Goal: Information Seeking & Learning: Learn about a topic

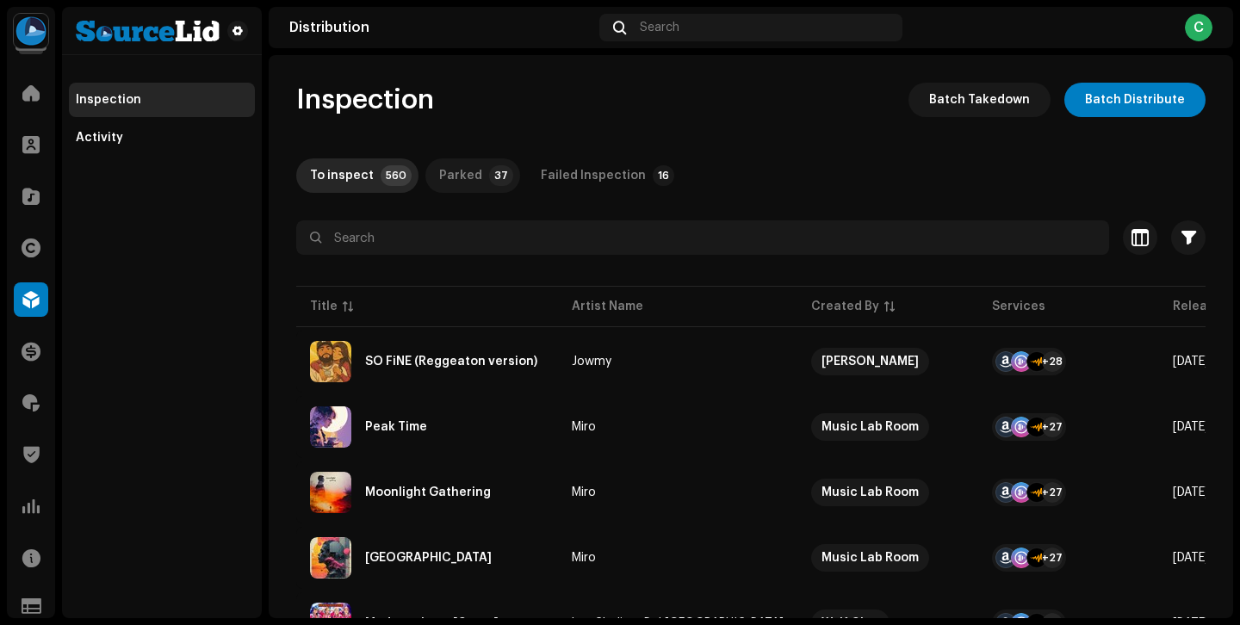
click at [450, 177] on div "Parked" at bounding box center [460, 175] width 43 height 34
click at [354, 184] on div "To inspect" at bounding box center [342, 175] width 64 height 34
click at [472, 173] on div "Parked" at bounding box center [460, 175] width 43 height 34
click at [363, 172] on div "To inspect" at bounding box center [342, 175] width 64 height 34
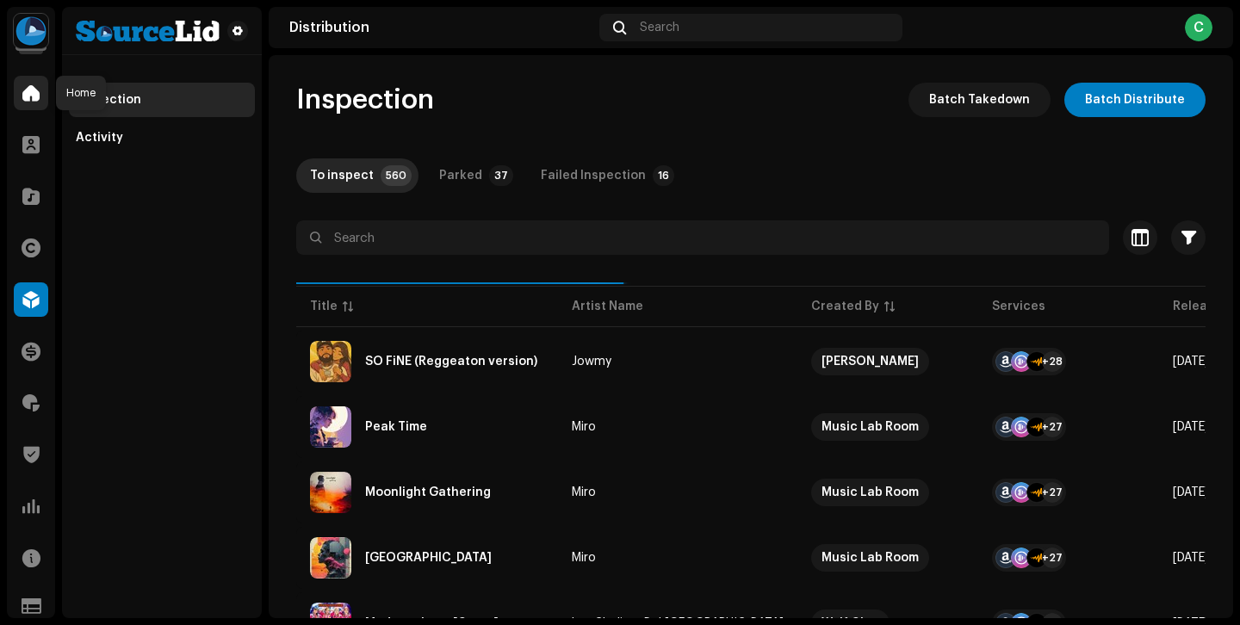
click at [33, 98] on span at bounding box center [30, 93] width 17 height 14
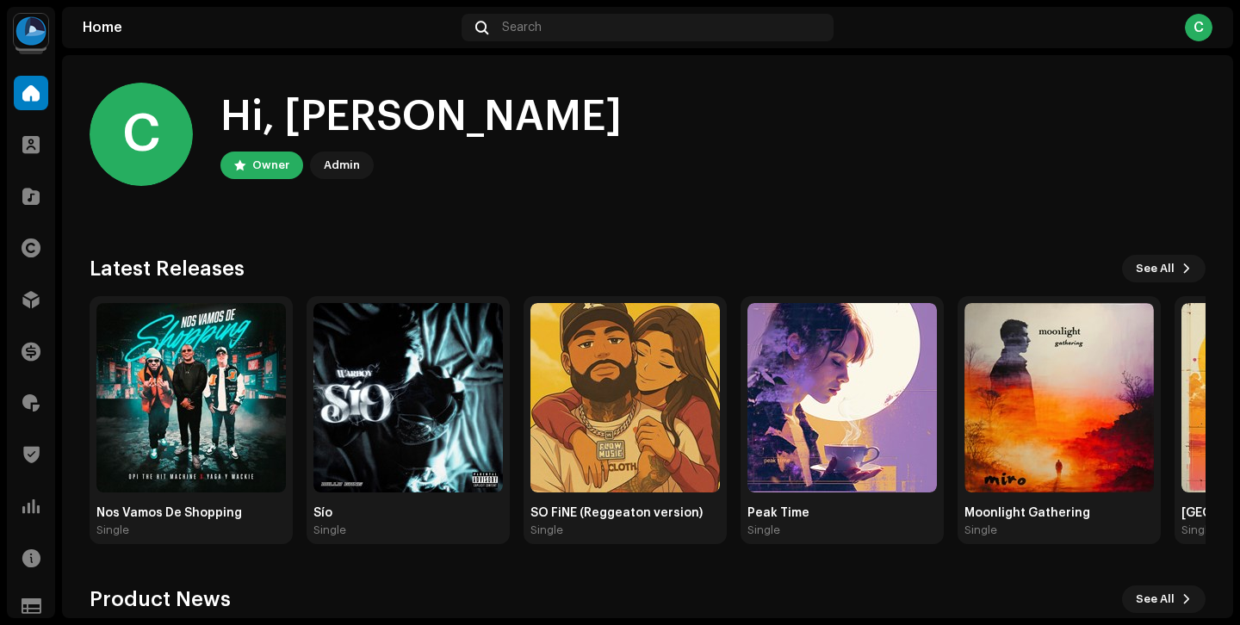
click at [28, 163] on div "Clients" at bounding box center [31, 145] width 48 height 48
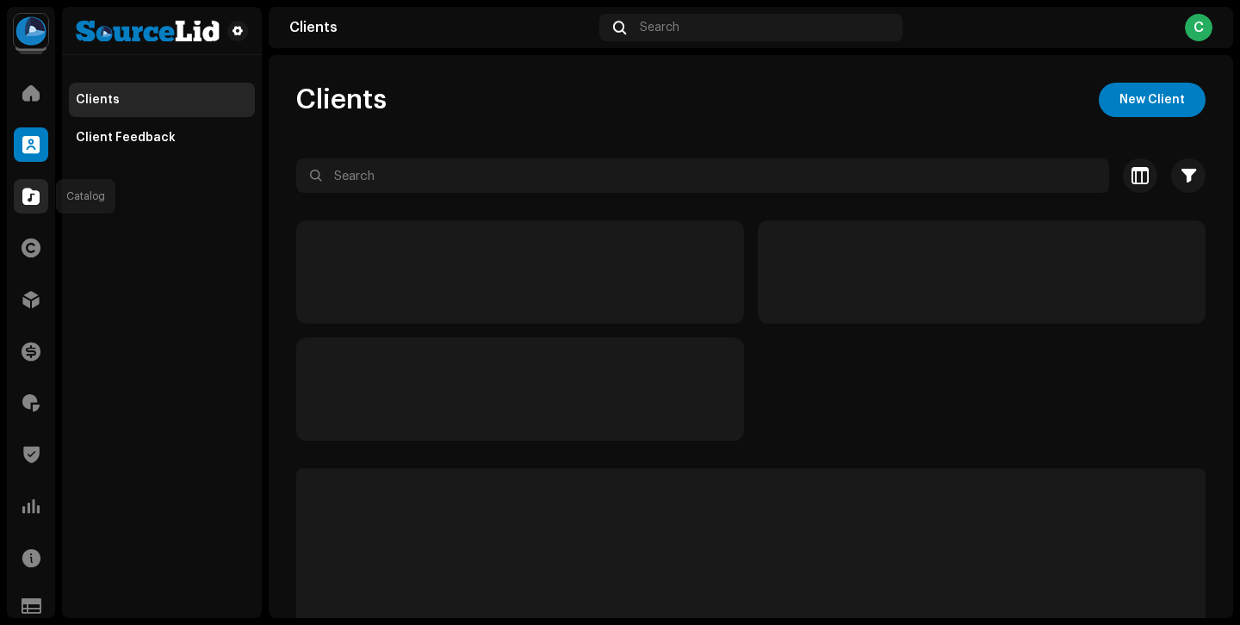
click at [34, 194] on span at bounding box center [30, 196] width 17 height 14
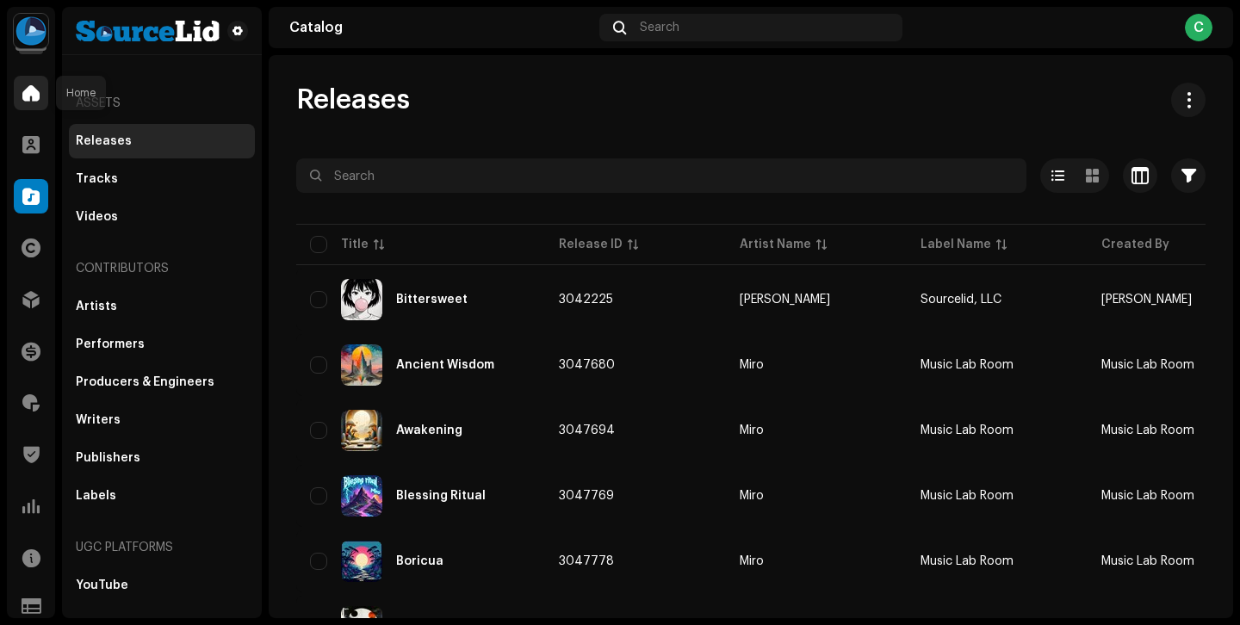
click at [27, 100] on span at bounding box center [30, 93] width 17 height 14
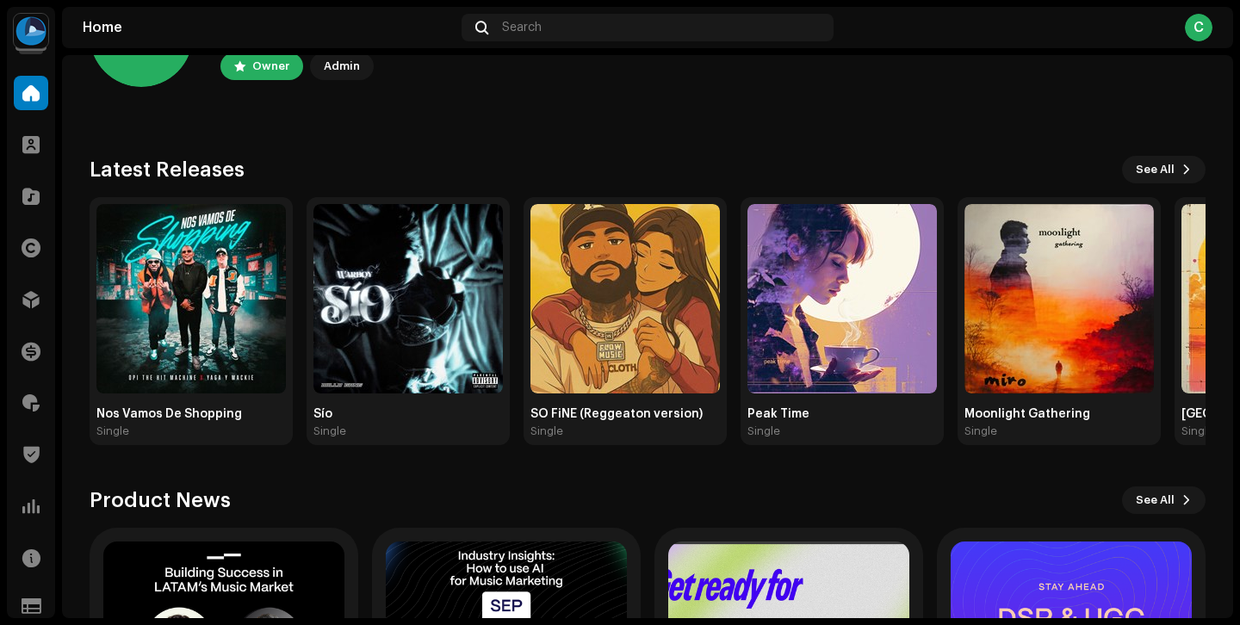
scroll to position [89, 0]
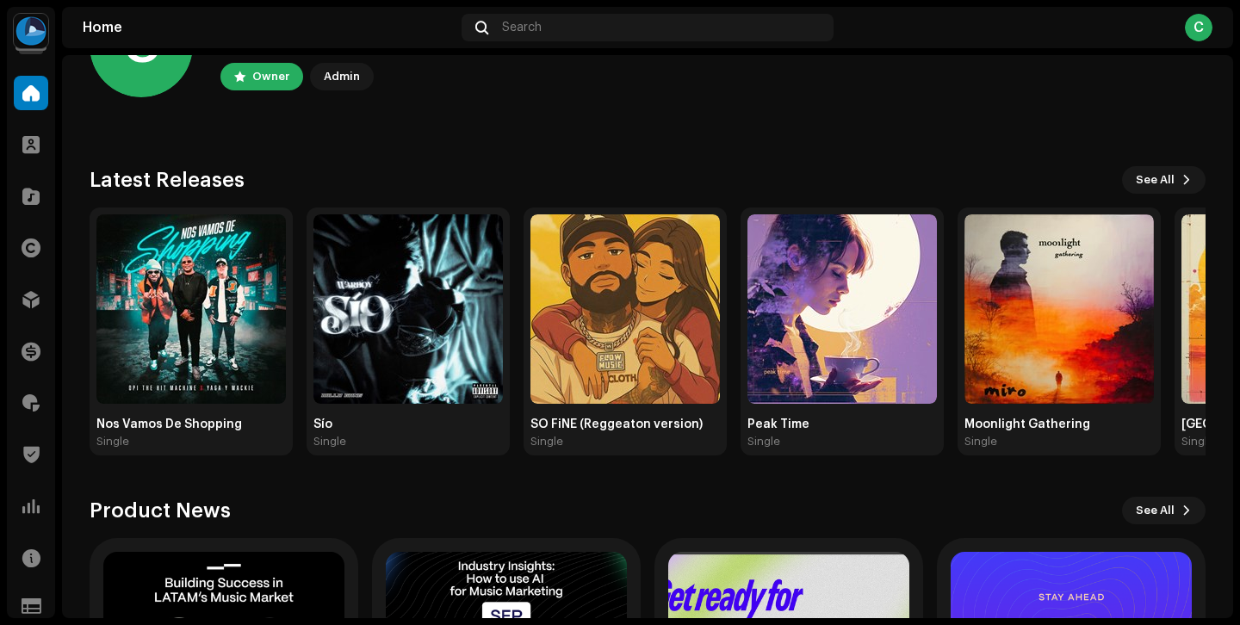
click at [299, 381] on div "Nos Vamos De Shopping Single Sío Single SO FiNE (Reggeaton version) Single Peak…" at bounding box center [641, 332] width 1116 height 248
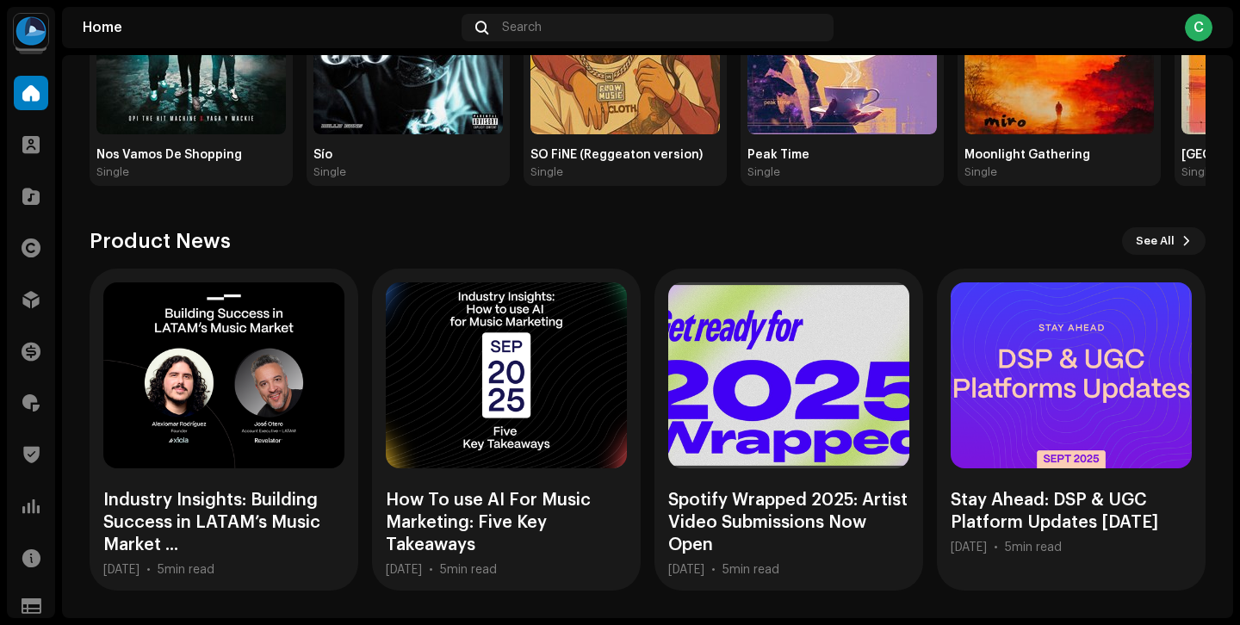
scroll to position [0, 0]
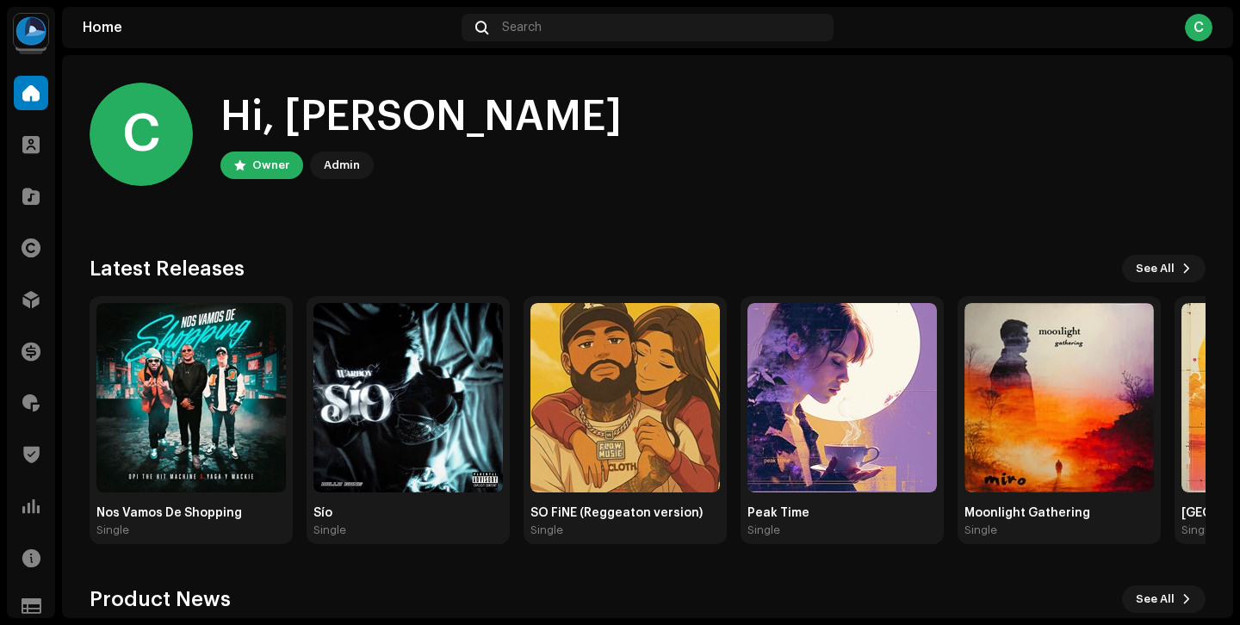
click at [300, 328] on div "Nos Vamos De Shopping Single Sío Single SO FiNE (Reggeaton version) Single Peak…" at bounding box center [641, 420] width 1116 height 248
click at [183, 474] on img at bounding box center [190, 397] width 189 height 189
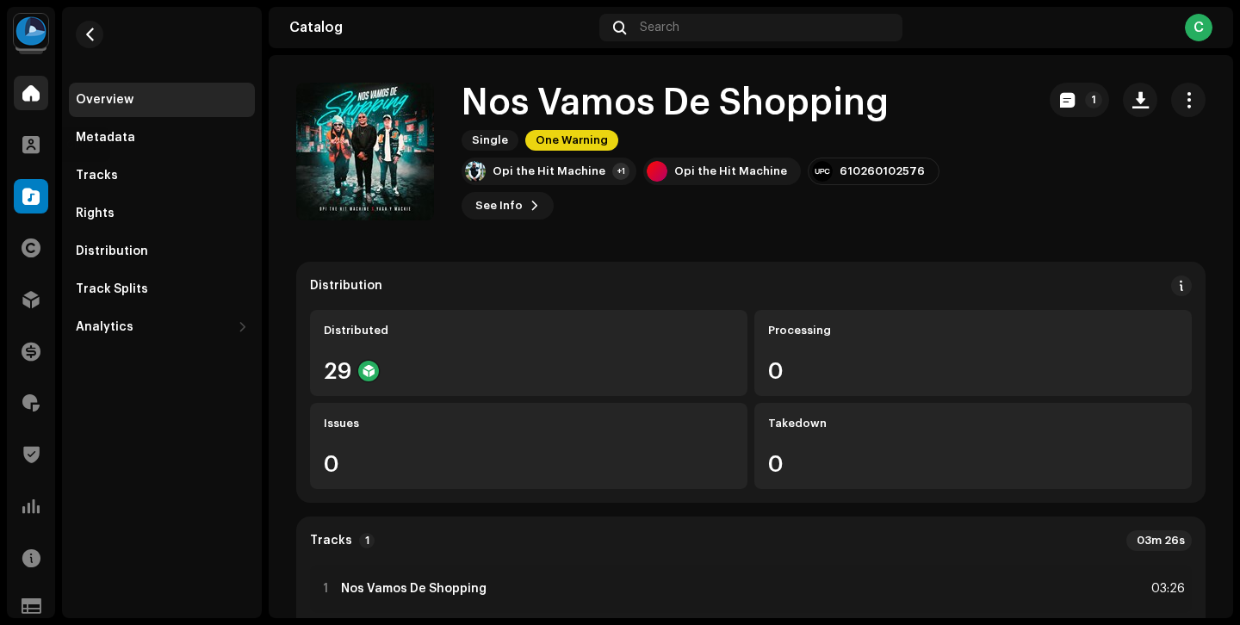
click at [36, 107] on div at bounding box center [31, 93] width 34 height 34
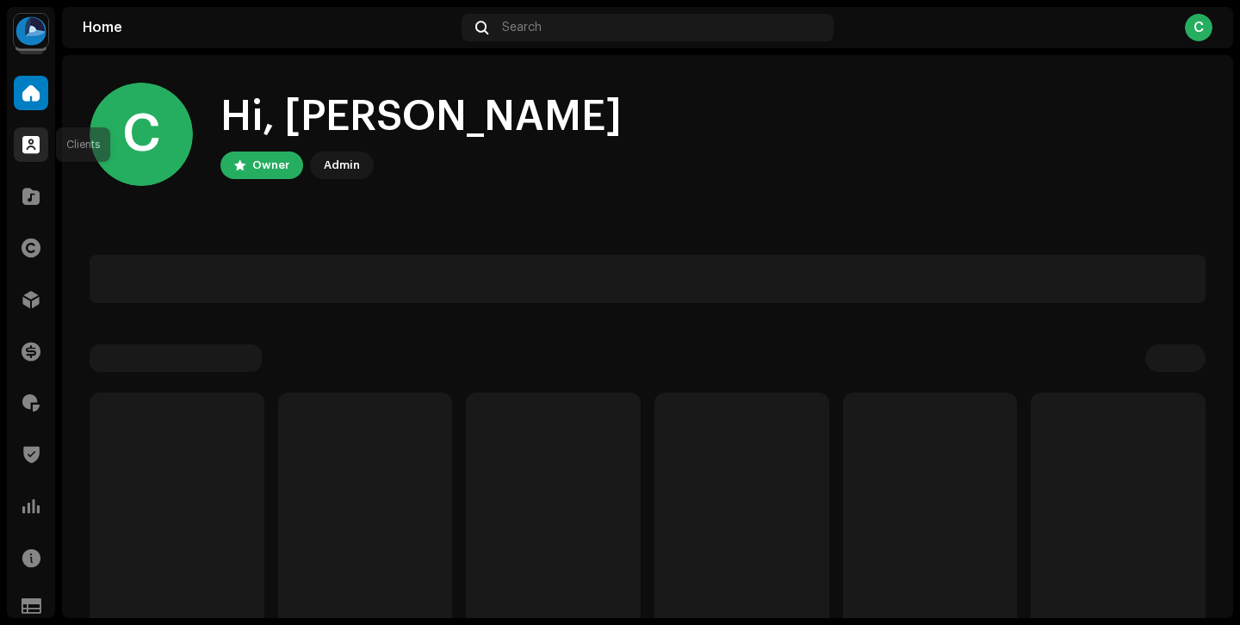
click at [34, 131] on div at bounding box center [31, 144] width 34 height 34
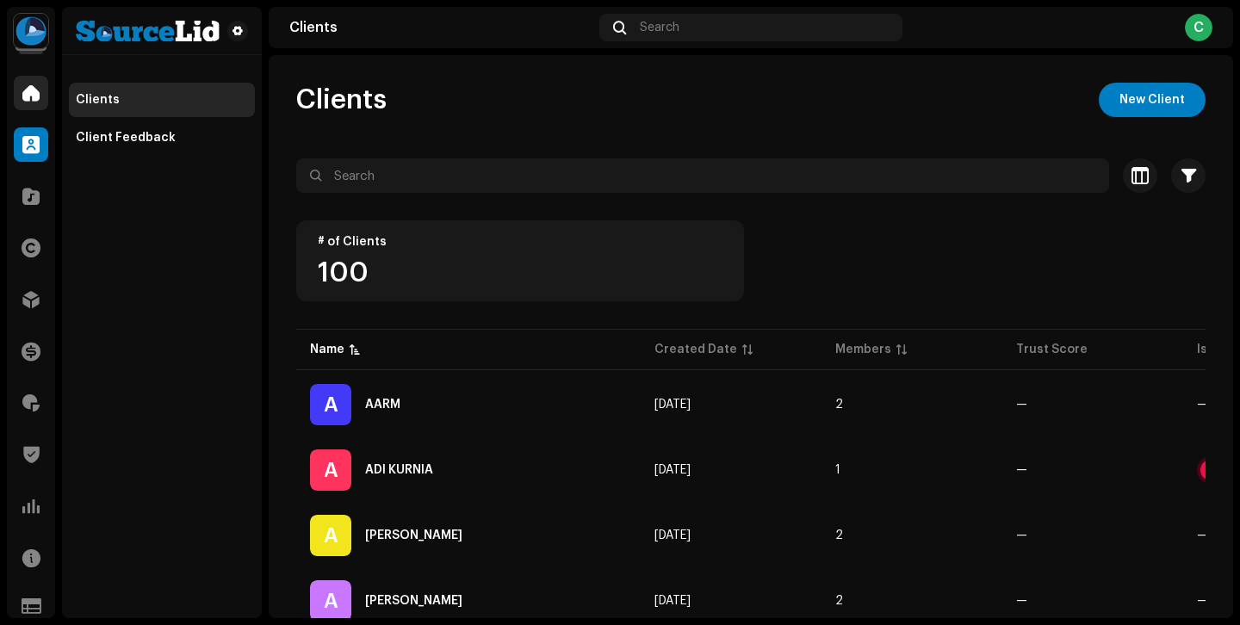
click at [25, 93] on span at bounding box center [30, 93] width 17 height 14
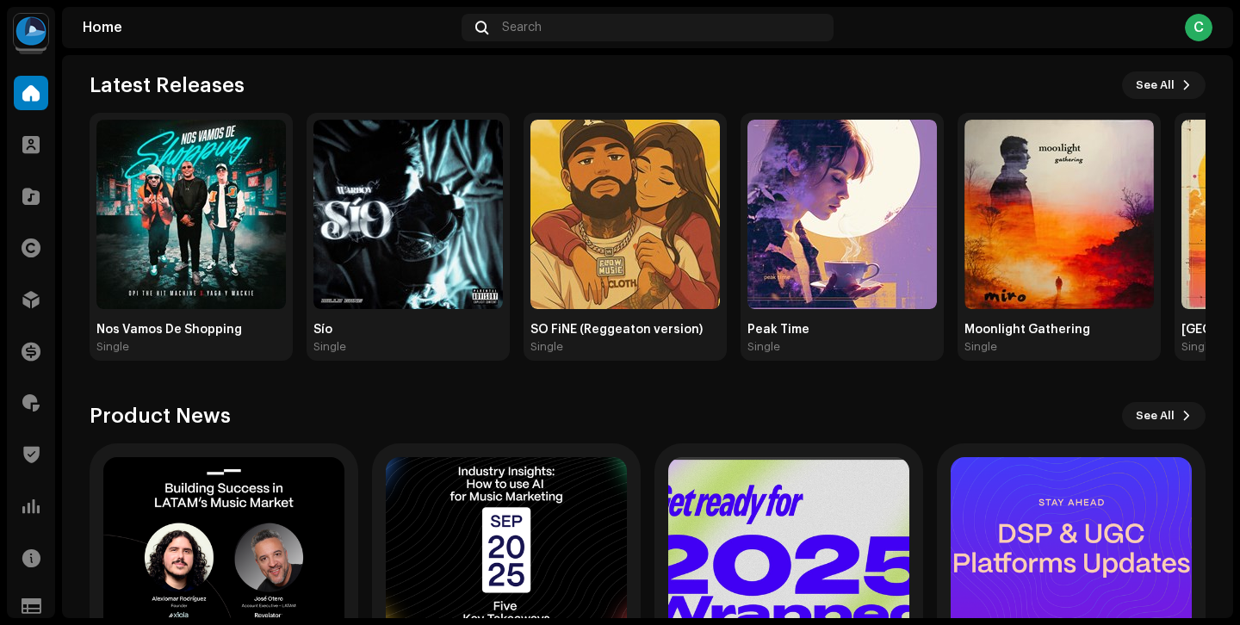
scroll to position [74, 0]
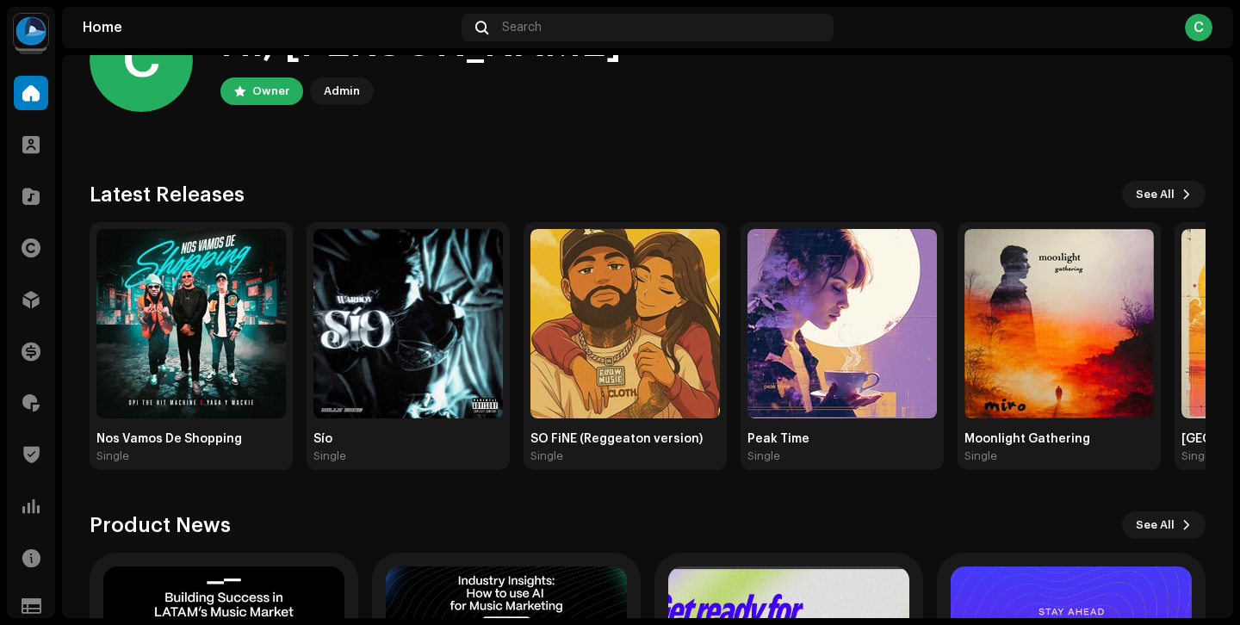
click at [298, 469] on div "Nos Vamos De Shopping Single Sío Single SO FiNE (Reggeaton version) Single Peak…" at bounding box center [641, 346] width 1116 height 248
click at [33, 171] on div "Home Clients Catalog Rights Distribution Finance Royalties Trust & Safety Analy…" at bounding box center [31, 300] width 48 height 462
click at [36, 203] on span at bounding box center [30, 196] width 17 height 14
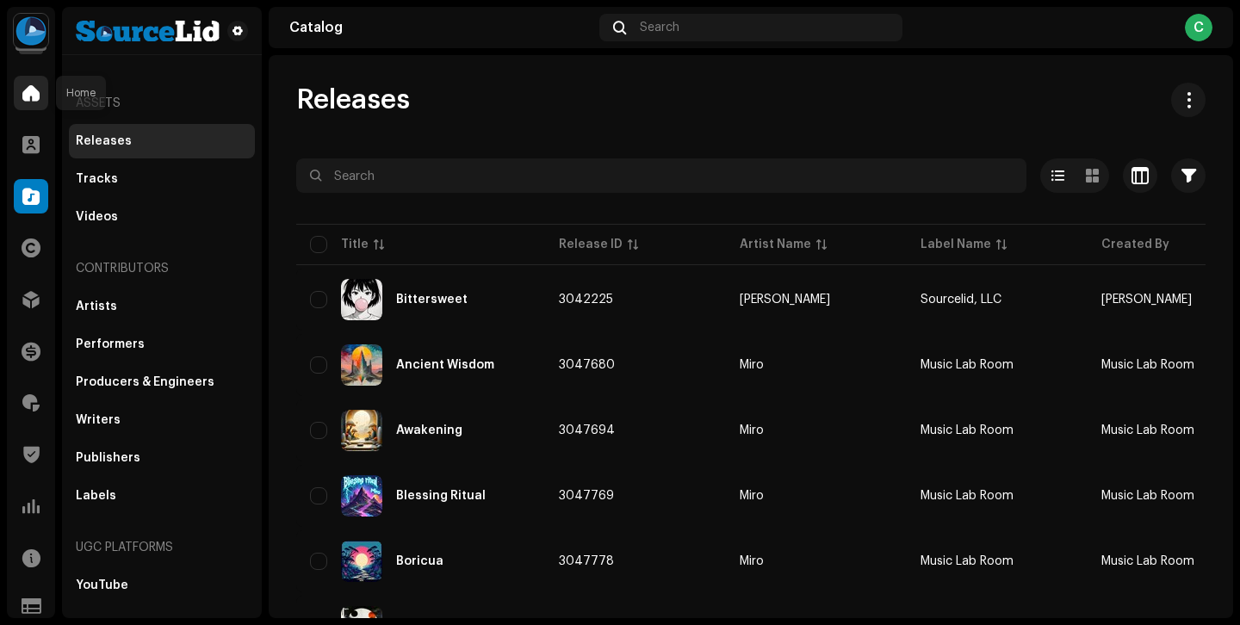
click at [34, 108] on div at bounding box center [31, 93] width 34 height 34
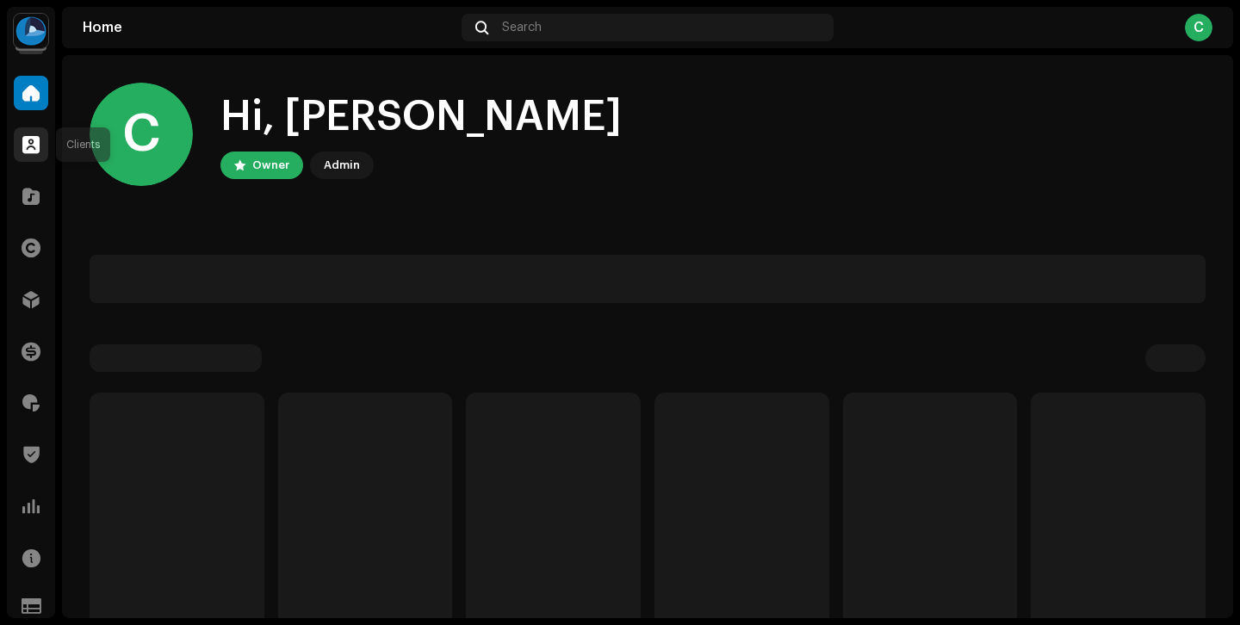
click at [34, 147] on span at bounding box center [30, 145] width 17 height 14
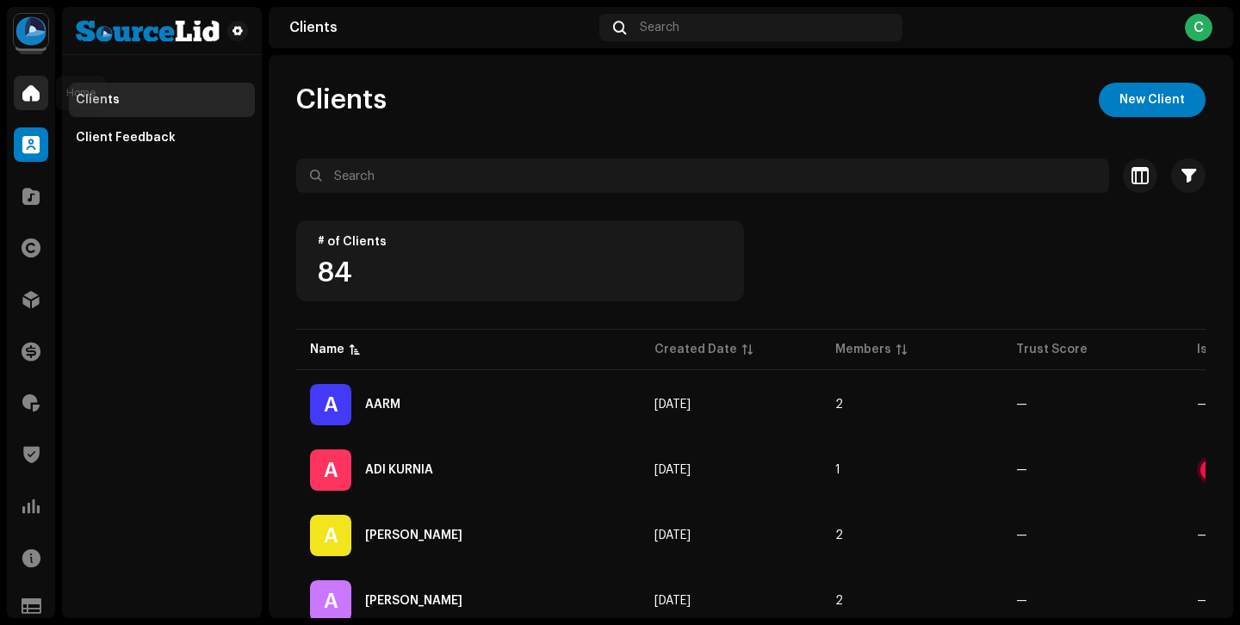
click at [36, 92] on span at bounding box center [30, 93] width 17 height 14
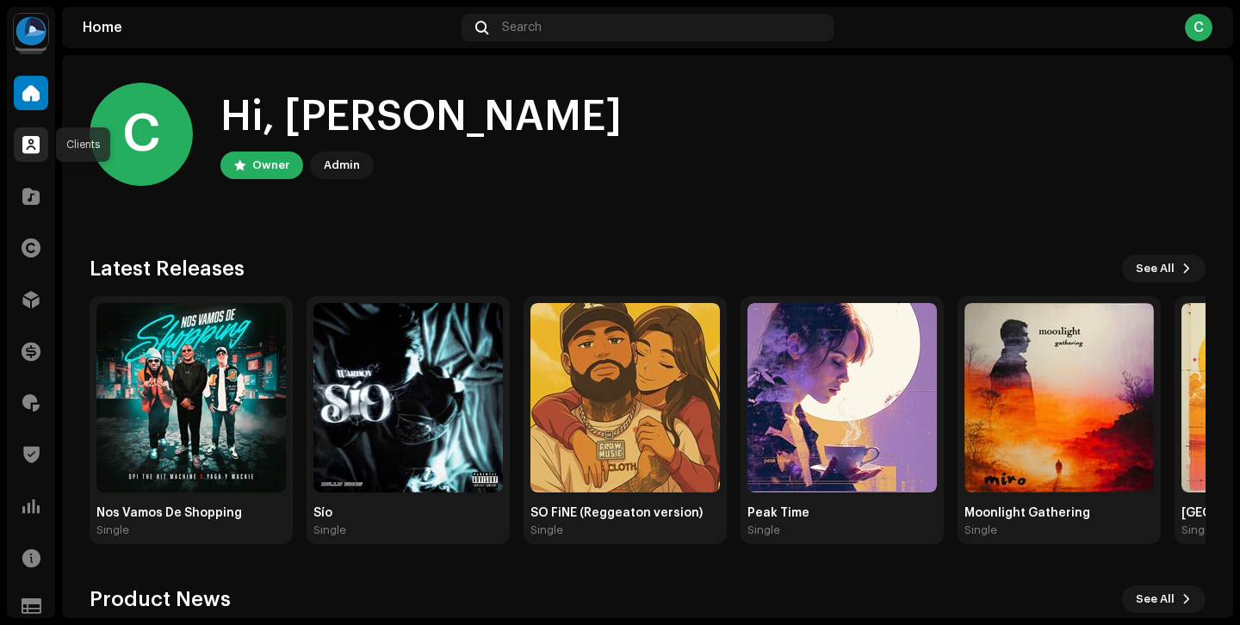
click at [32, 145] on span at bounding box center [30, 145] width 17 height 14
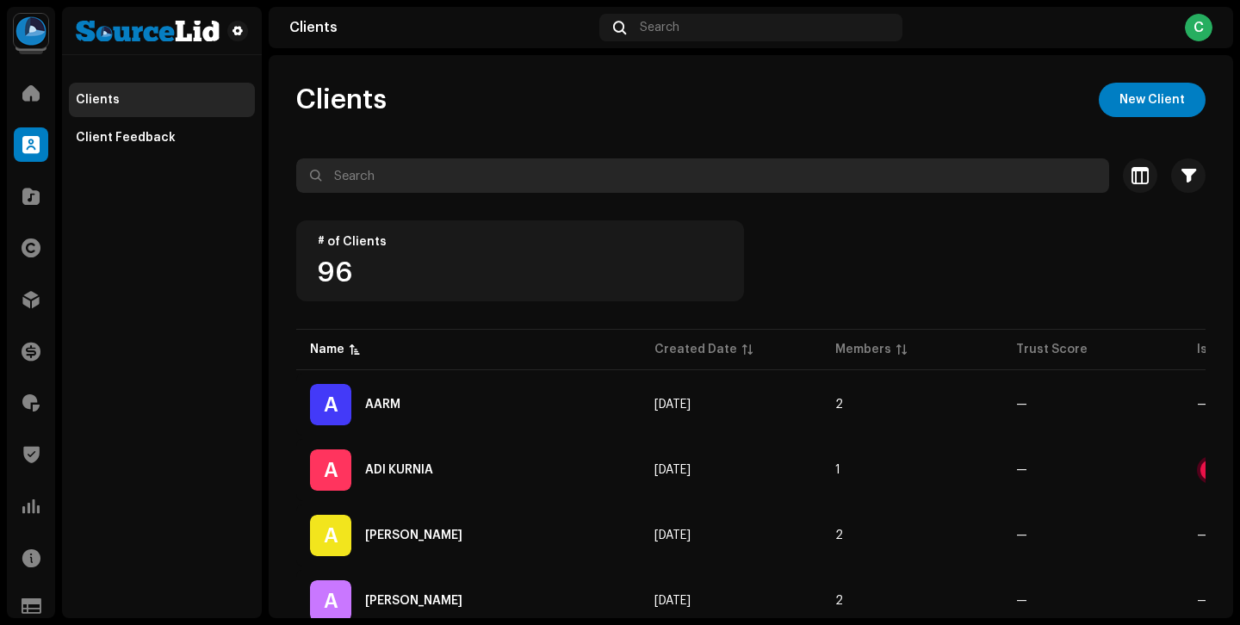
click at [499, 191] on input "text" at bounding box center [702, 175] width 813 height 34
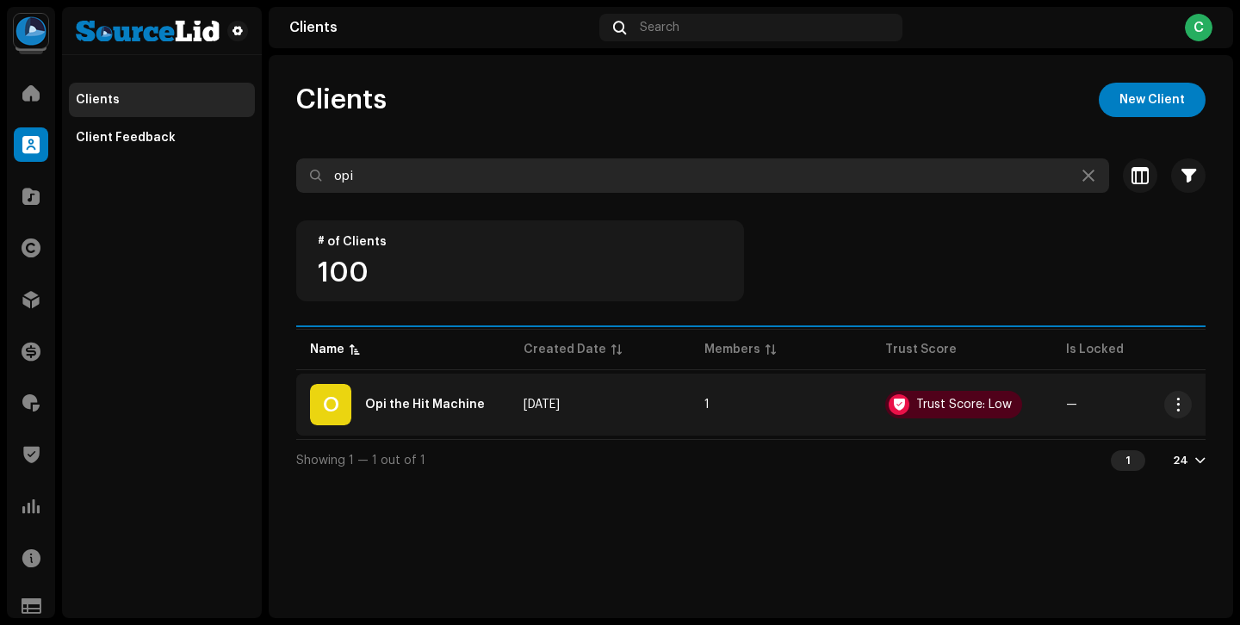
type input "opi"
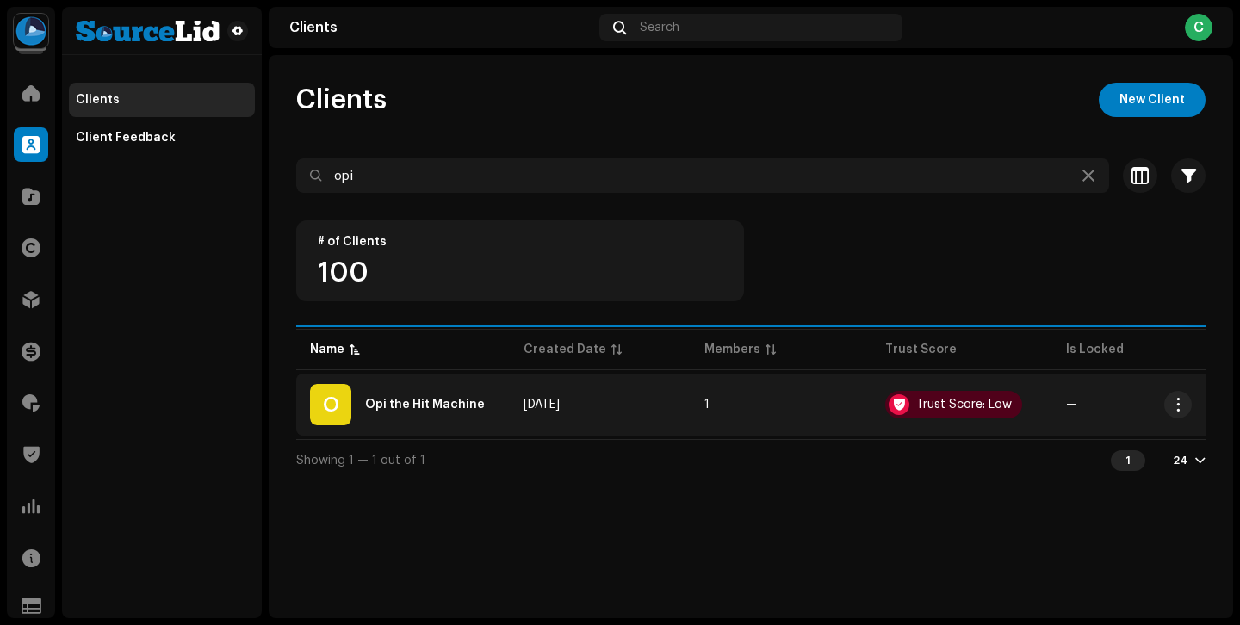
click at [510, 410] on td "[DATE]" at bounding box center [600, 405] width 181 height 62
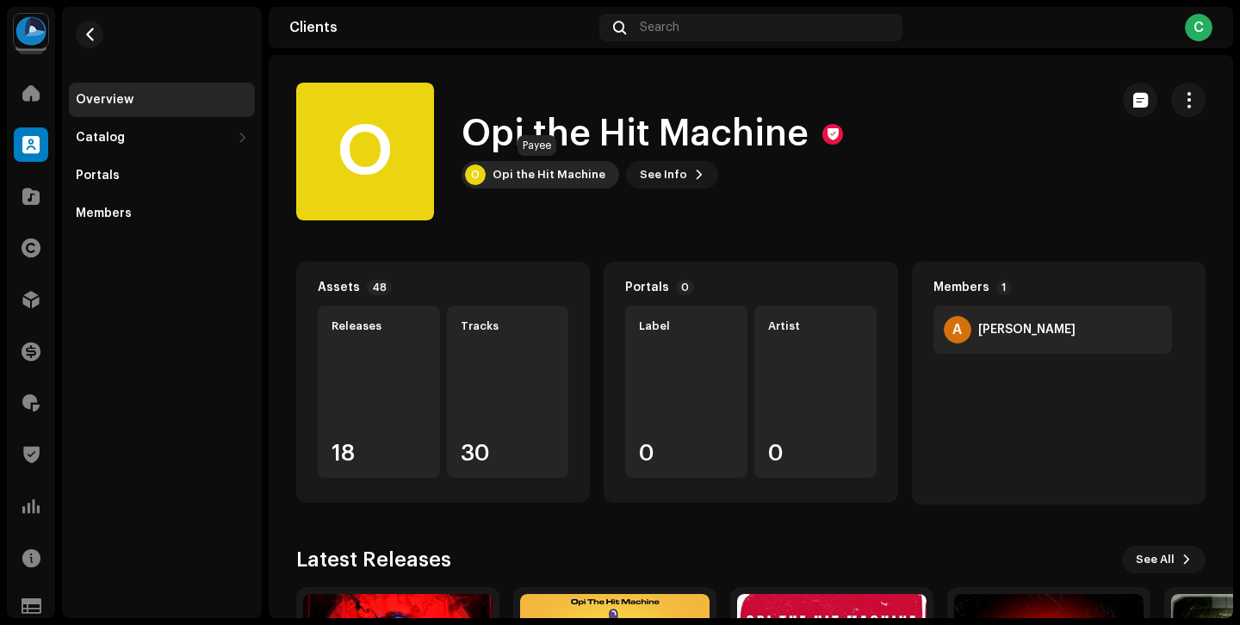
click at [568, 179] on div "Opi the Hit Machine" at bounding box center [549, 175] width 113 height 14
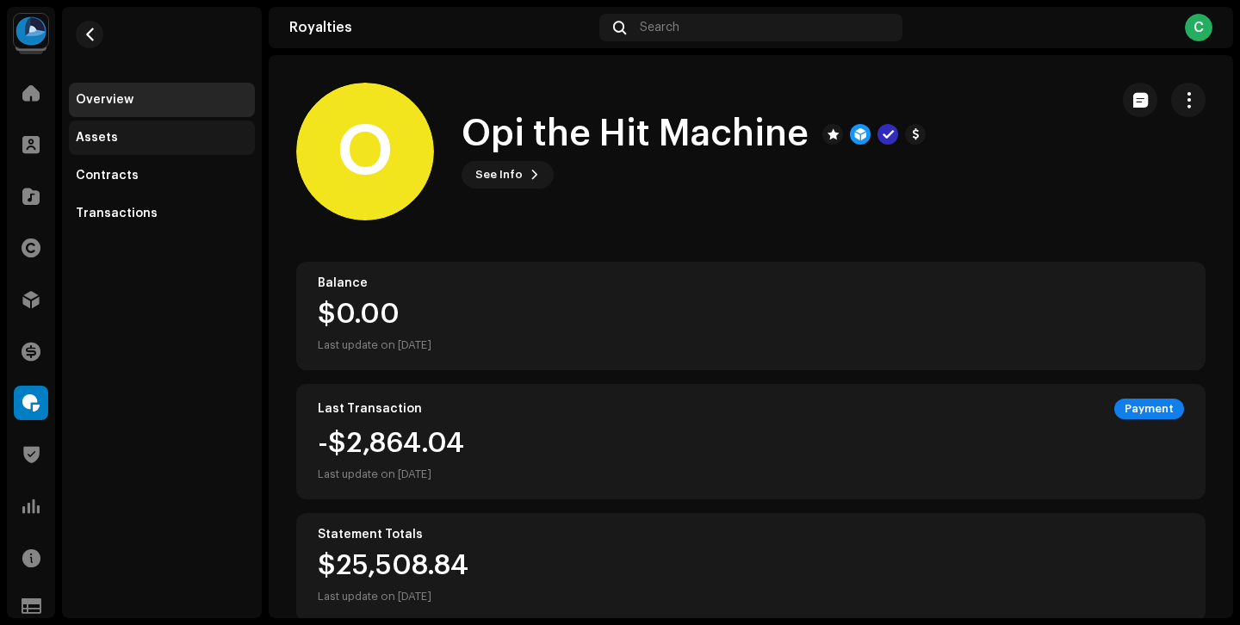
click at [193, 133] on div "Assets" at bounding box center [162, 138] width 172 height 14
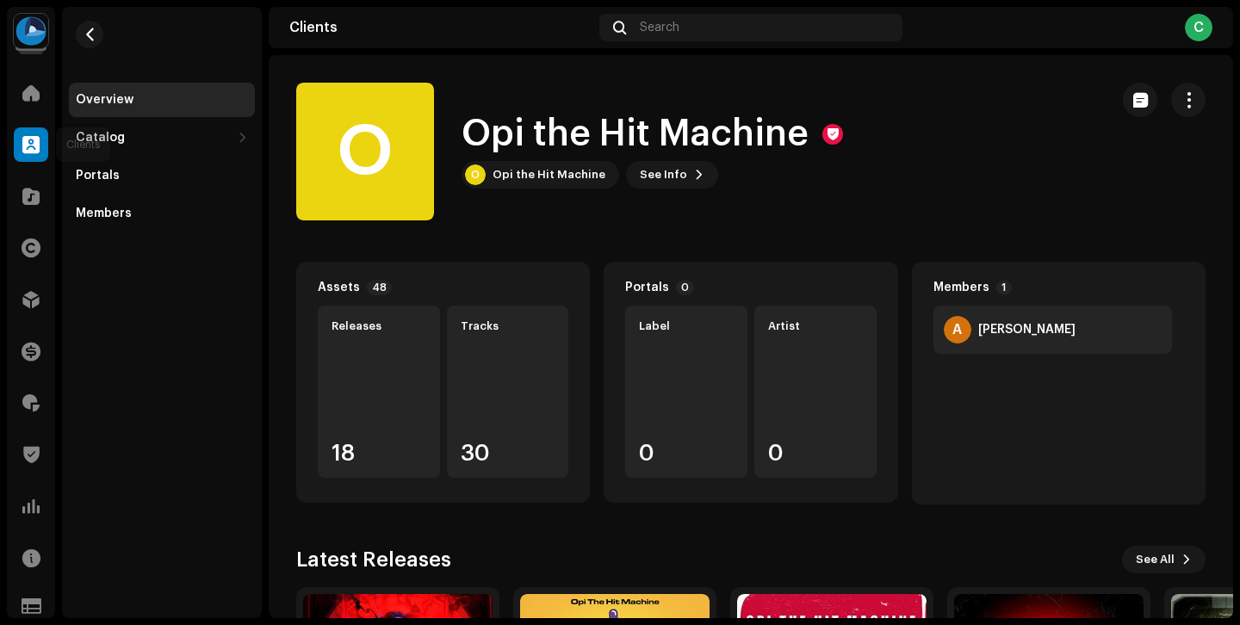
click at [34, 144] on span at bounding box center [30, 145] width 17 height 14
